Goal: Task Accomplishment & Management: Manage account settings

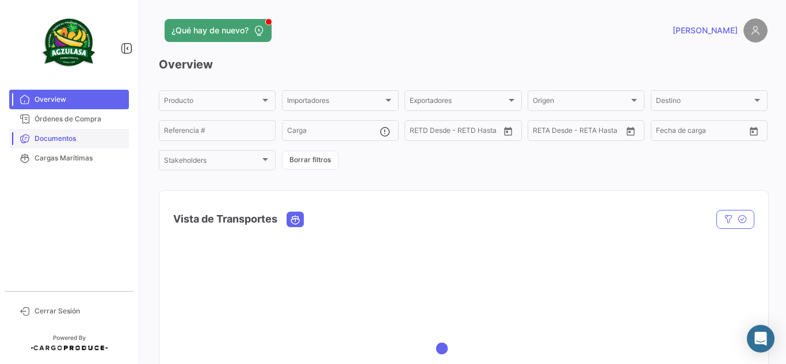
click at [92, 136] on span "Documentos" at bounding box center [80, 139] width 90 height 10
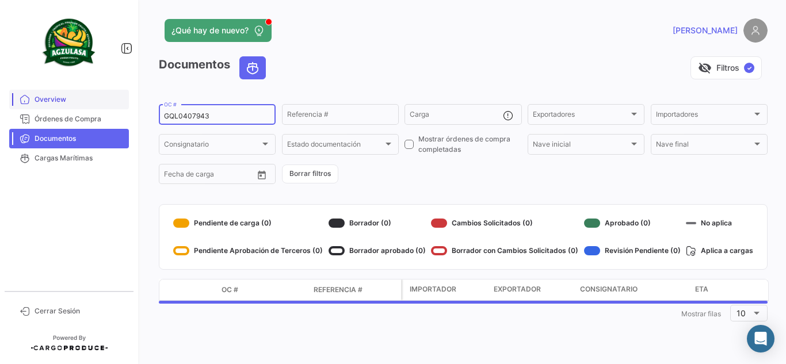
drag, startPoint x: 228, startPoint y: 115, endPoint x: 57, endPoint y: 98, distance: 171.7
click at [114, 102] on mat-sidenav-container "Overview Órdenes de Compra Documentos Cargas Marítimas Cerrar Sesión ¿Qué hay d…" at bounding box center [393, 182] width 786 height 364
paste input "EBKG13693639"
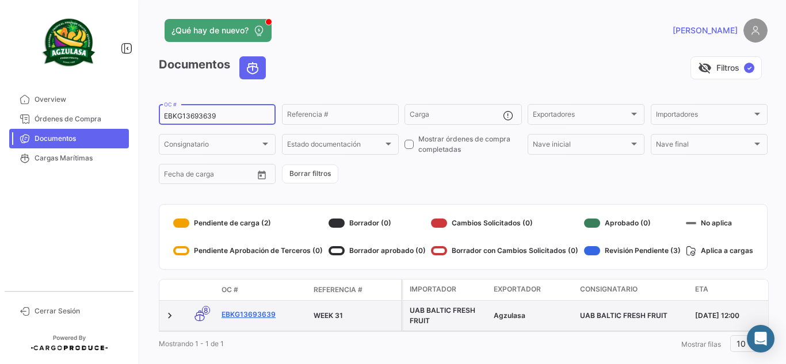
type input "EBKG13693639"
click at [265, 313] on link "EBKG13693639" at bounding box center [263, 315] width 83 height 10
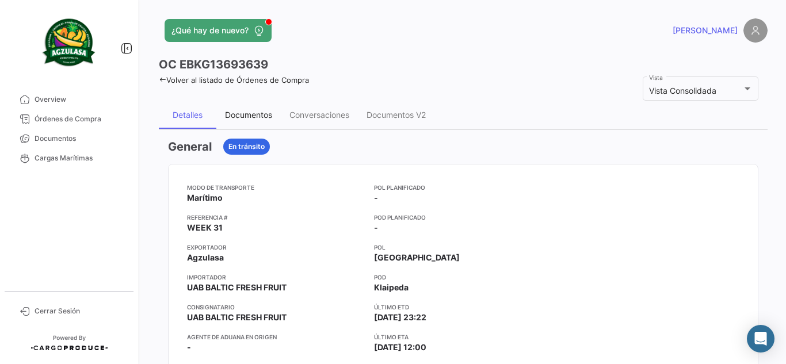
click at [262, 117] on div "Documentos" at bounding box center [248, 115] width 47 height 10
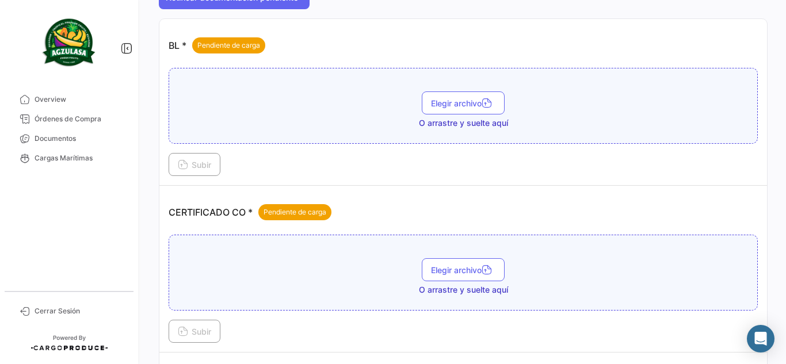
scroll to position [173, 0]
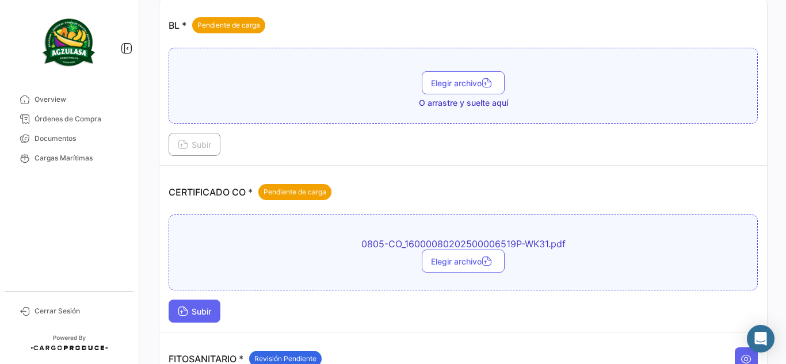
click at [200, 316] on span "Subir" at bounding box center [194, 312] width 33 height 10
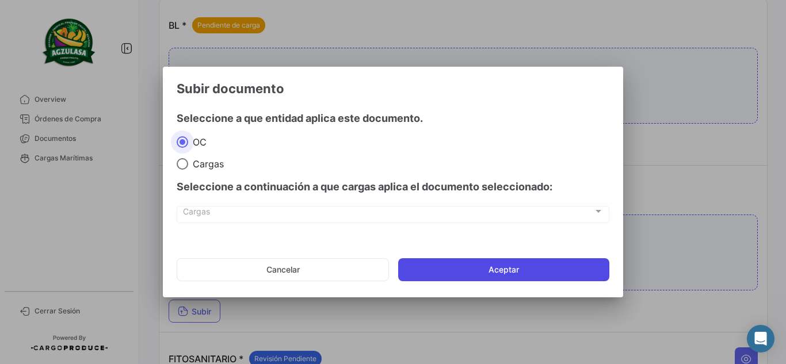
click at [466, 265] on button "Aceptar" at bounding box center [503, 269] width 211 height 23
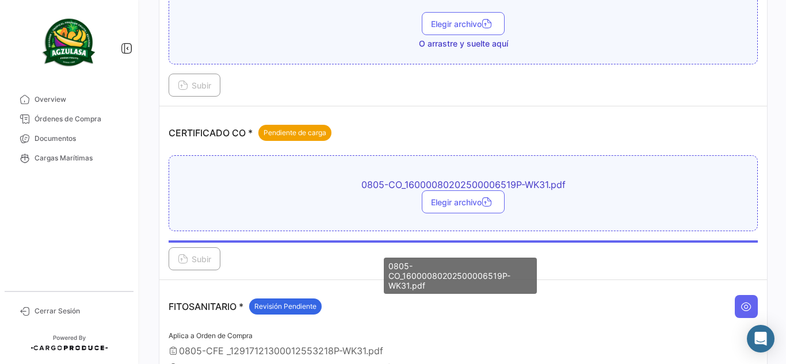
scroll to position [288, 0]
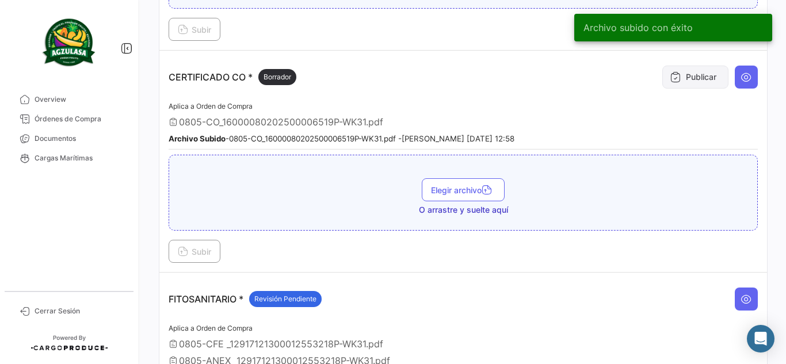
click at [670, 81] on icon at bounding box center [676, 77] width 12 height 12
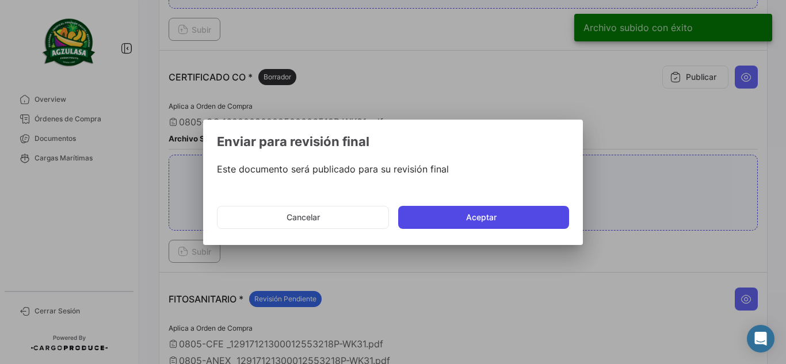
click at [466, 208] on button "Aceptar" at bounding box center [483, 217] width 171 height 23
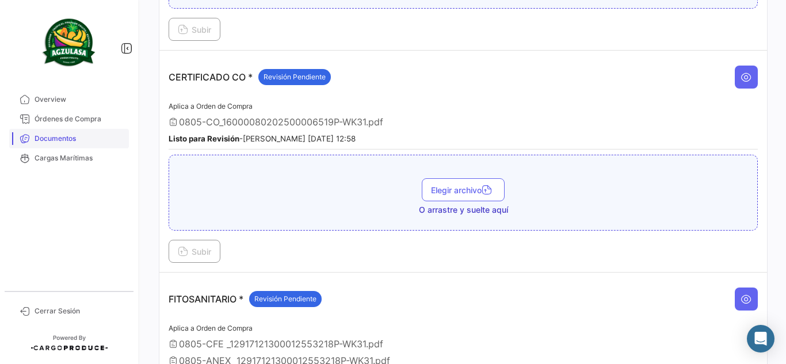
click at [65, 136] on span "Documentos" at bounding box center [80, 139] width 90 height 10
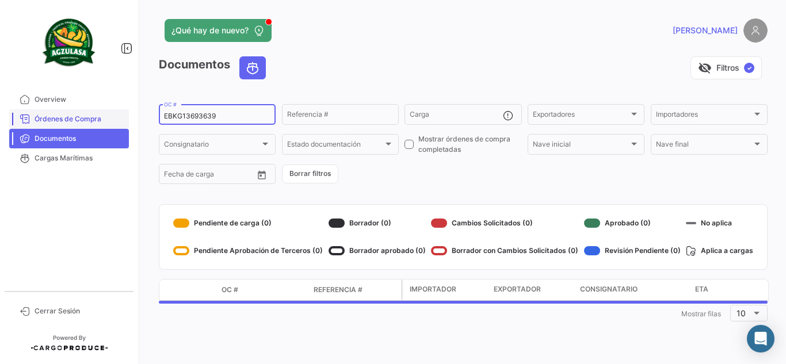
drag, startPoint x: 79, startPoint y: 115, endPoint x: 41, endPoint y: 111, distance: 38.8
click at [37, 113] on mat-sidenav-container "Overview Órdenes de Compra Documentos Cargas Marítimas Cerrar Sesión ¿Qué hay d…" at bounding box center [393, 182] width 786 height 364
paste input "703"
type input "EBKG13693703"
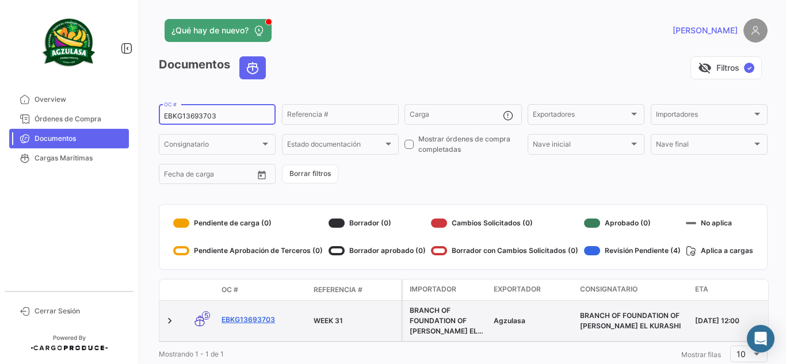
click at [270, 318] on link "EBKG13693703" at bounding box center [263, 320] width 83 height 10
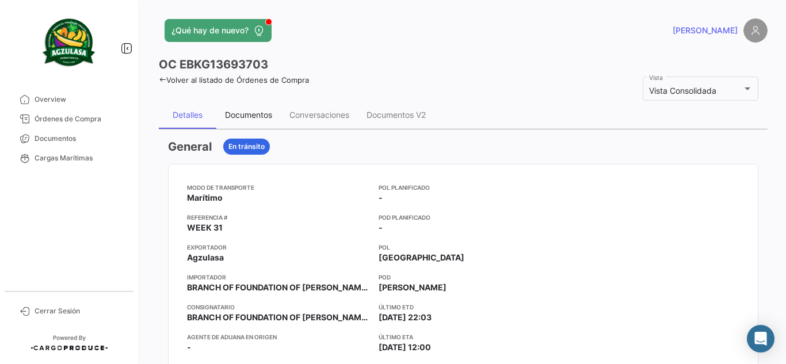
click at [254, 124] on div "Documentos" at bounding box center [248, 115] width 64 height 28
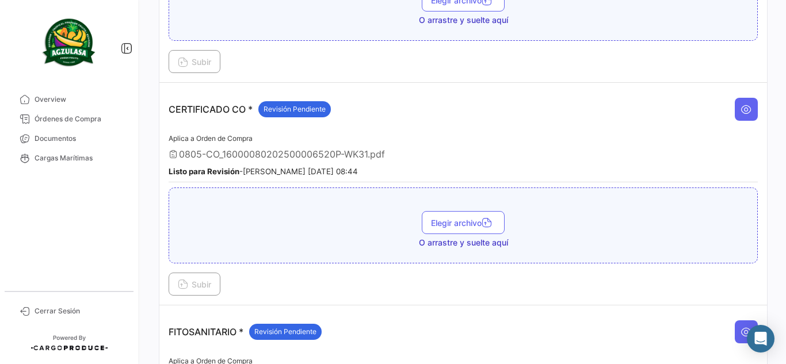
scroll to position [345, 0]
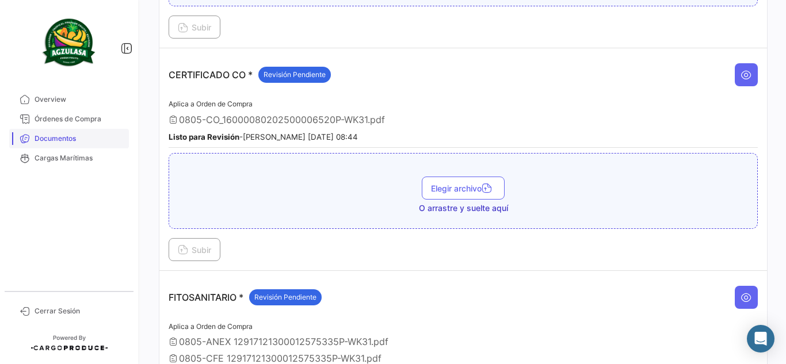
click at [83, 131] on link "Documentos" at bounding box center [69, 139] width 120 height 20
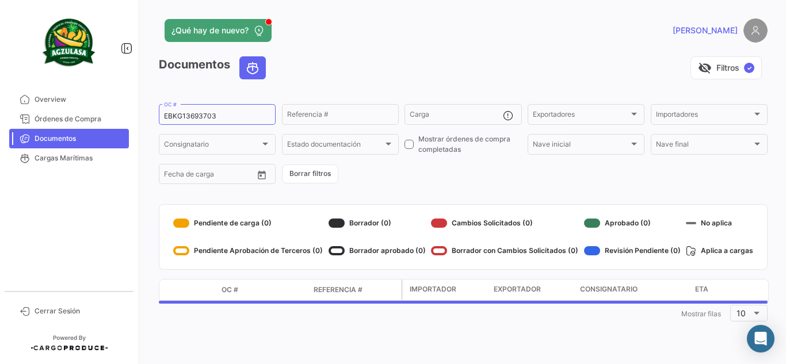
drag, startPoint x: 254, startPoint y: 115, endPoint x: 2, endPoint y: 120, distance: 251.6
click at [2, 120] on mat-sidenav-container "Overview Órdenes de Compra Documentos Cargas Marítimas Cerrar Sesión ¿Qué hay d…" at bounding box center [393, 182] width 786 height 364
paste input "14"
type input "EBKG13693714"
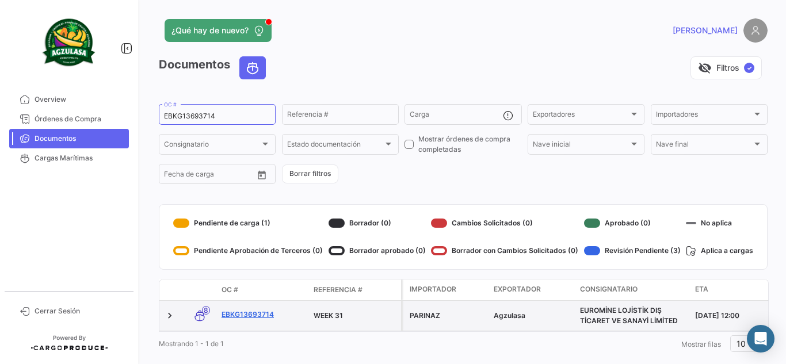
click at [268, 319] on link "EBKG13693714" at bounding box center [263, 315] width 83 height 10
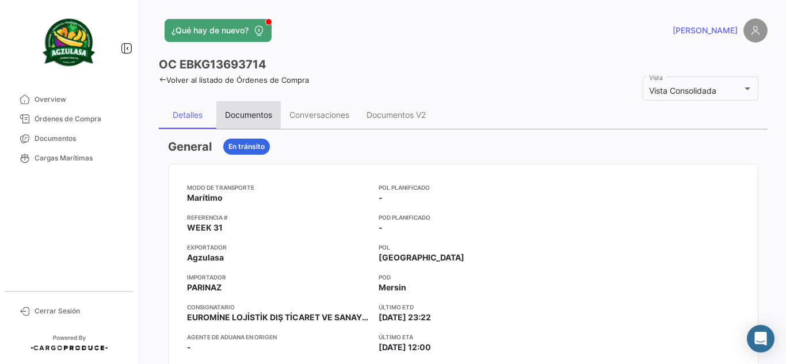
click at [270, 127] on div "Documentos" at bounding box center [248, 115] width 64 height 28
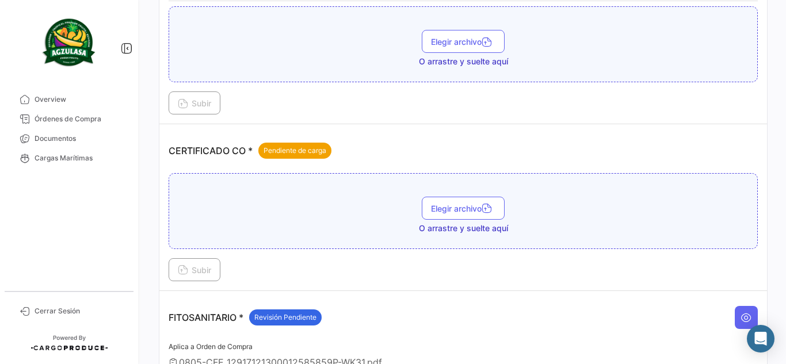
scroll to position [288, 0]
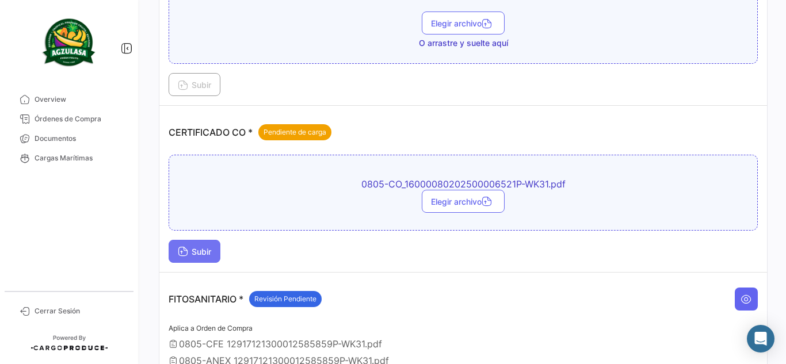
click at [209, 249] on span "Subir" at bounding box center [194, 252] width 33 height 10
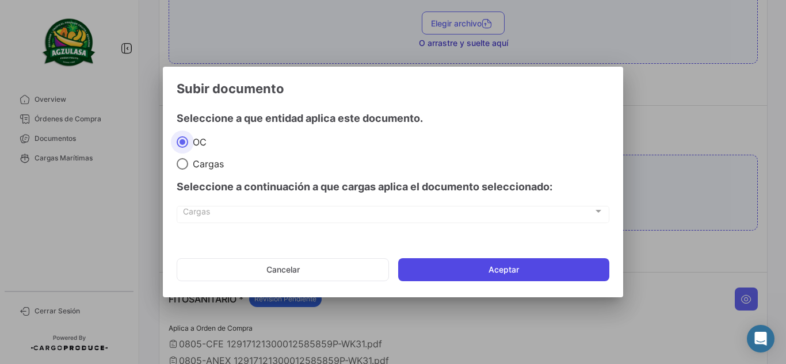
click at [469, 263] on button "Aceptar" at bounding box center [503, 269] width 211 height 23
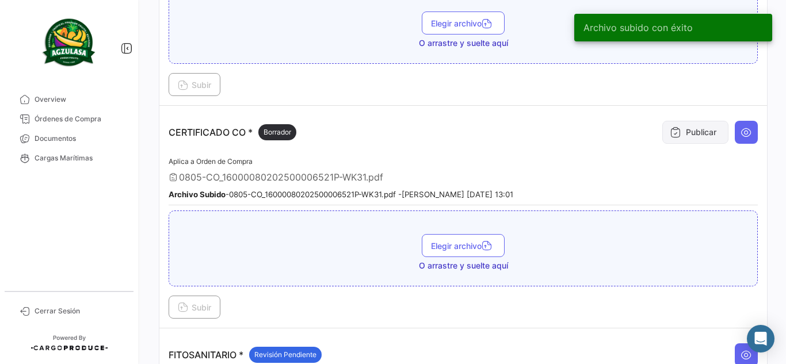
click at [710, 125] on button "Publicar" at bounding box center [696, 132] width 66 height 23
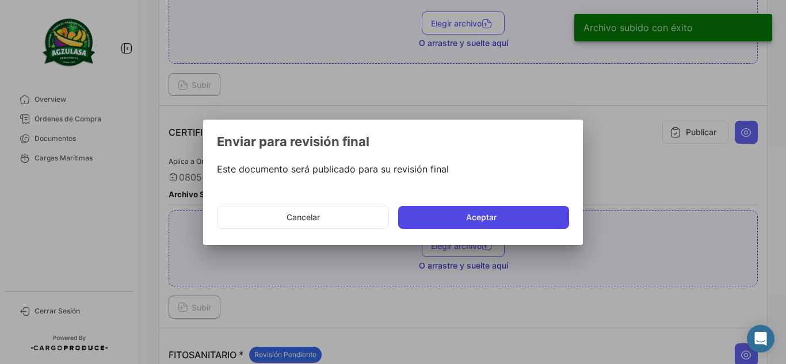
click at [547, 215] on button "Aceptar" at bounding box center [483, 217] width 171 height 23
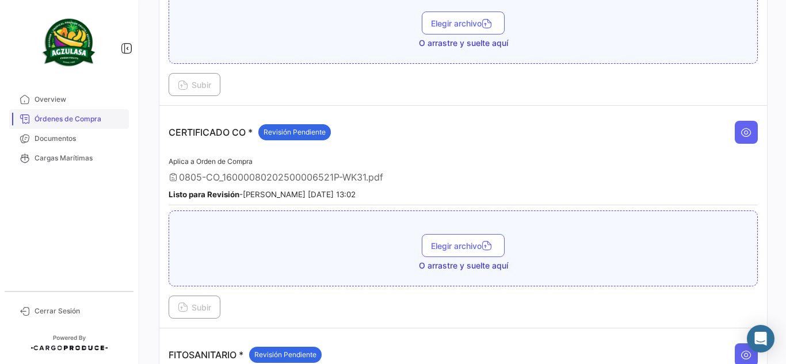
click at [69, 126] on link "Órdenes de Compra" at bounding box center [69, 119] width 120 height 20
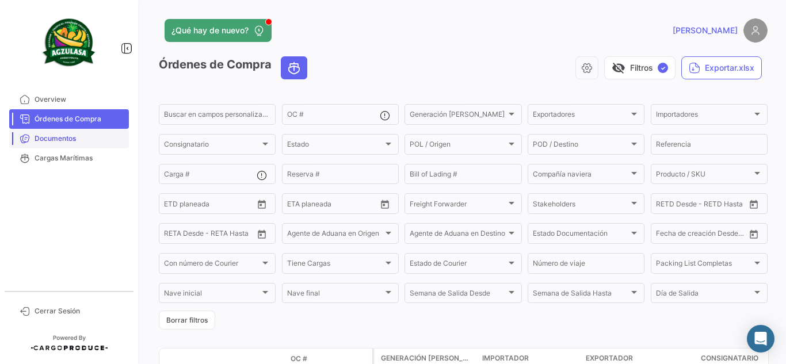
click at [81, 146] on link "Documentos" at bounding box center [69, 139] width 120 height 20
